Goal: Information Seeking & Learning: Find contact information

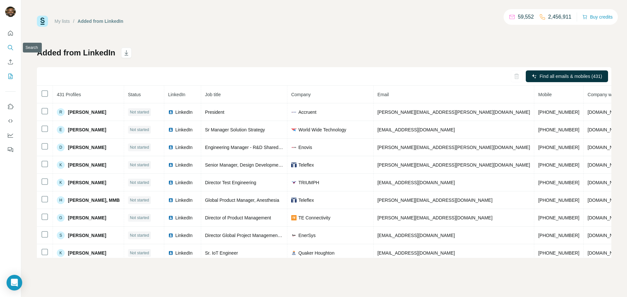
click at [12, 46] on icon "Search" at bounding box center [10, 47] width 7 height 7
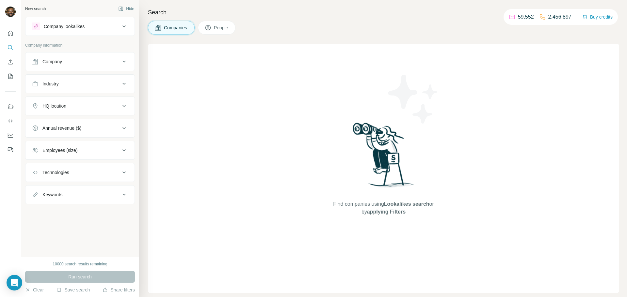
click at [219, 28] on span "People" at bounding box center [221, 27] width 15 height 7
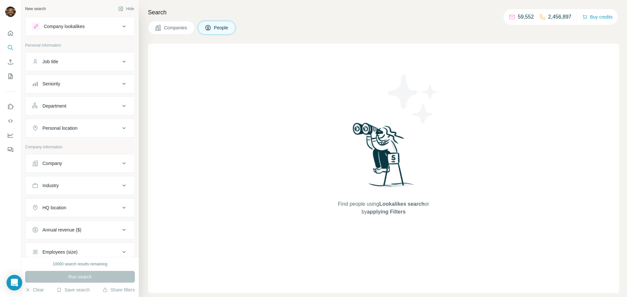
click at [83, 163] on div "Company" at bounding box center [76, 163] width 88 height 7
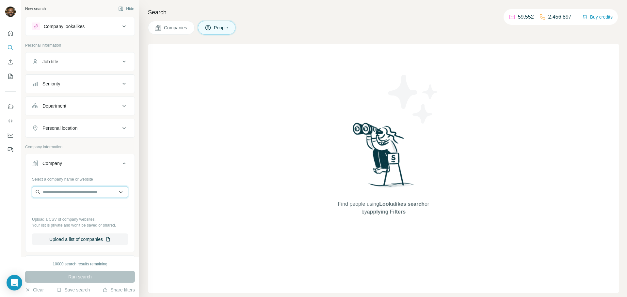
click at [94, 188] on input "text" at bounding box center [80, 192] width 96 height 12
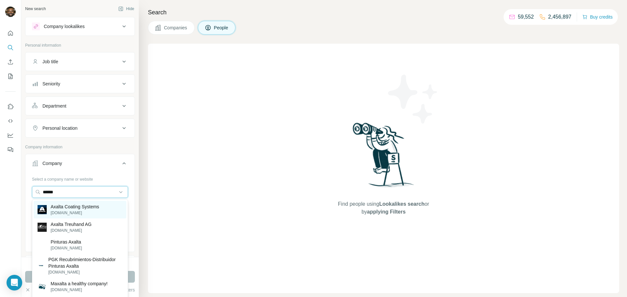
type input "******"
click at [85, 208] on p "Axalta Coating Systems" at bounding box center [75, 207] width 49 height 7
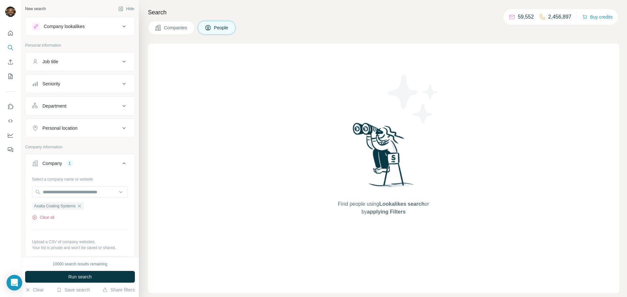
click at [79, 65] on div "Job title" at bounding box center [76, 61] width 88 height 7
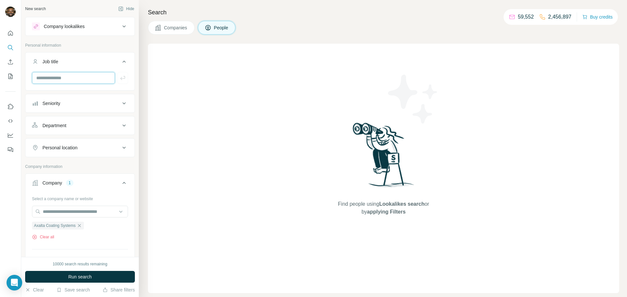
click at [77, 77] on input "text" at bounding box center [73, 78] width 83 height 12
paste input "**********"
type input "**********"
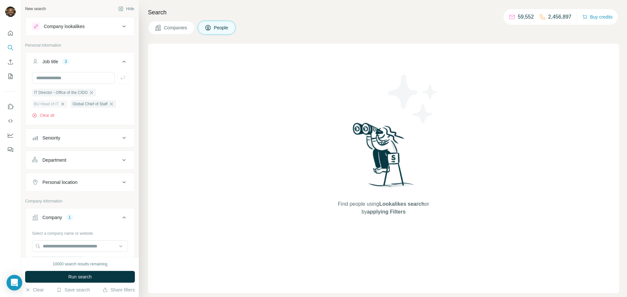
click at [65, 105] on icon "button" at bounding box center [62, 104] width 5 height 5
click at [77, 103] on div "Global Chief of Staff" at bounding box center [54, 104] width 45 height 8
click at [75, 104] on icon "button" at bounding box center [72, 104] width 5 height 5
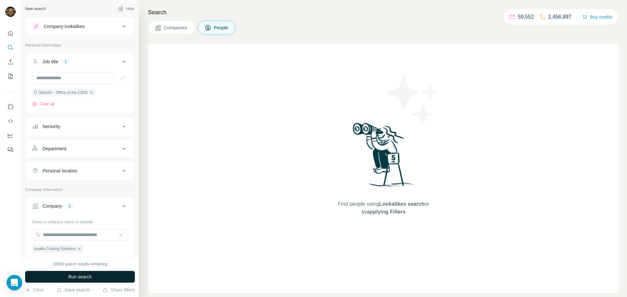
click at [85, 279] on span "Run search" at bounding box center [80, 277] width 24 height 7
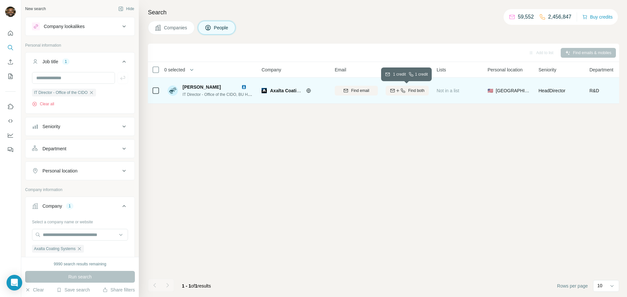
click at [395, 93] on div "Find both" at bounding box center [407, 91] width 43 height 6
click at [447, 90] on span "1 list" at bounding box center [450, 90] width 8 height 6
click at [445, 88] on icon at bounding box center [441, 90] width 7 height 7
click at [450, 92] on span "1 list" at bounding box center [450, 90] width 8 height 6
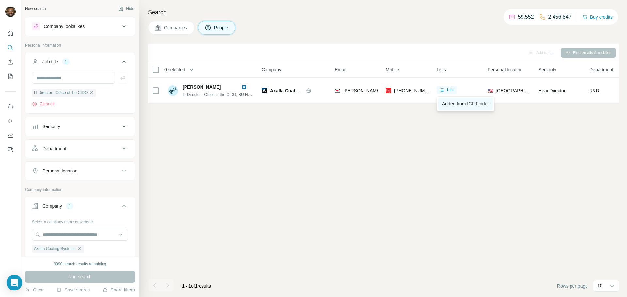
click at [453, 106] on link "Added from ICP Finder" at bounding box center [465, 104] width 55 height 12
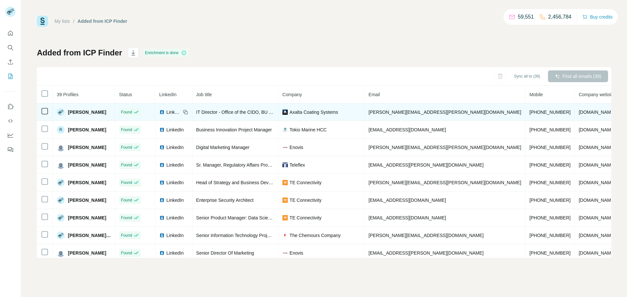
click at [79, 114] on span "[PERSON_NAME]" at bounding box center [87, 112] width 38 height 7
